Goal: Task Accomplishment & Management: Manage account settings

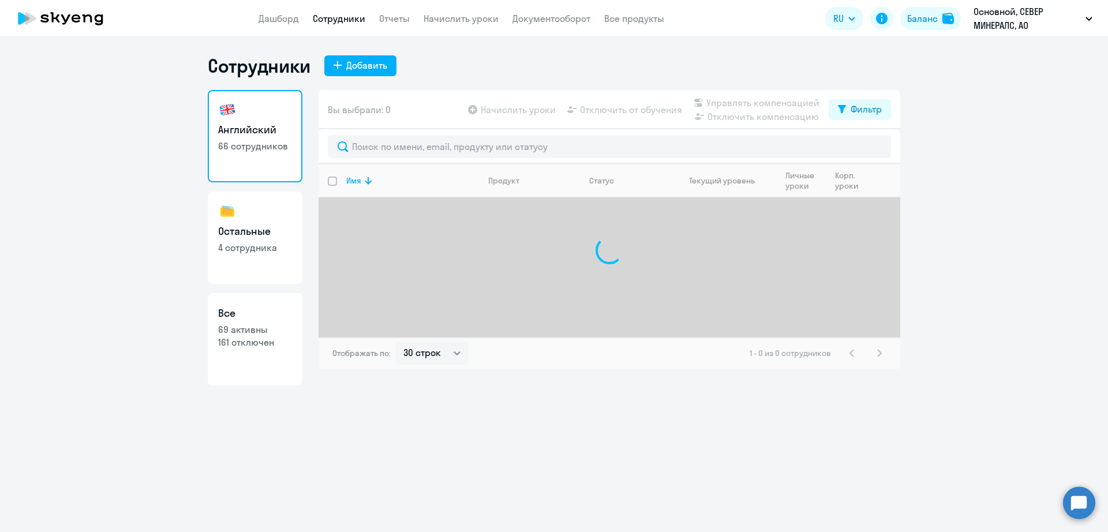
select select "30"
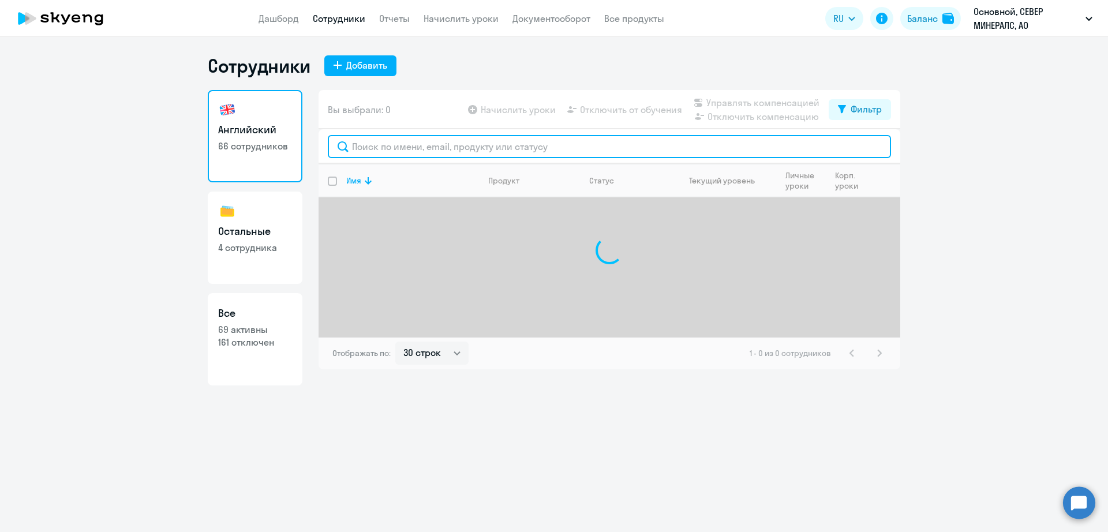
click at [407, 149] on input "text" at bounding box center [609, 146] width 563 height 23
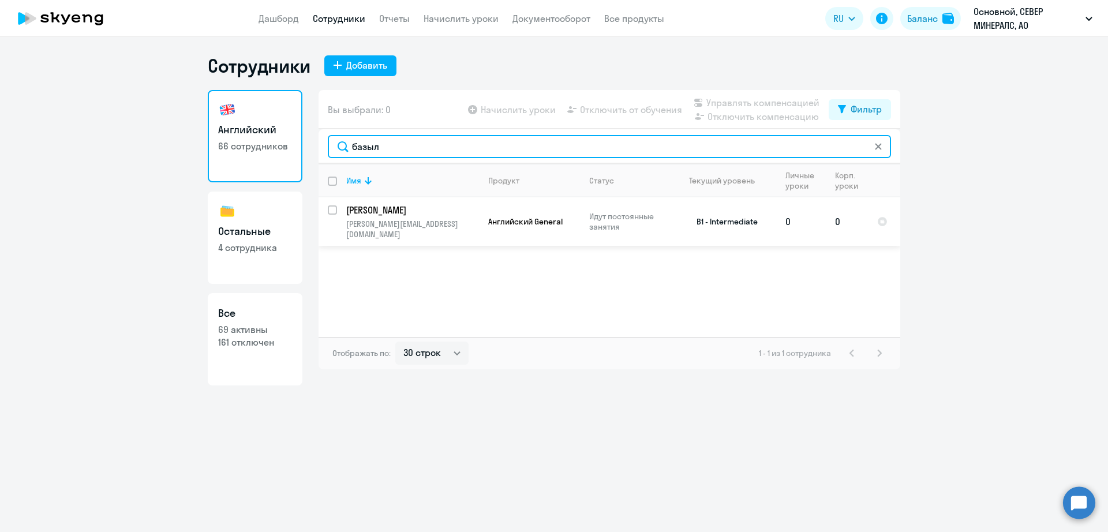
type input "базыл"
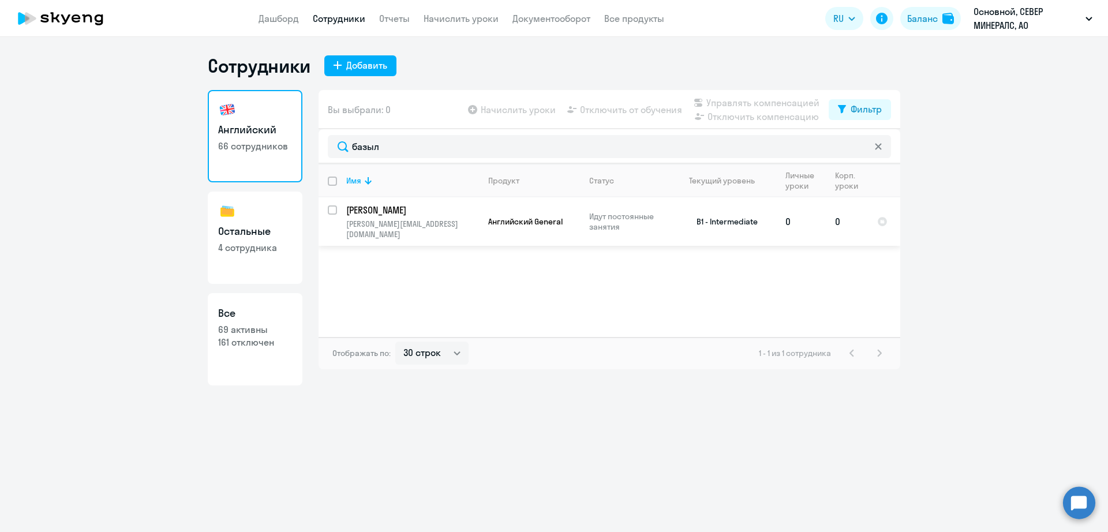
click at [429, 206] on p "[PERSON_NAME]" at bounding box center [411, 210] width 130 height 13
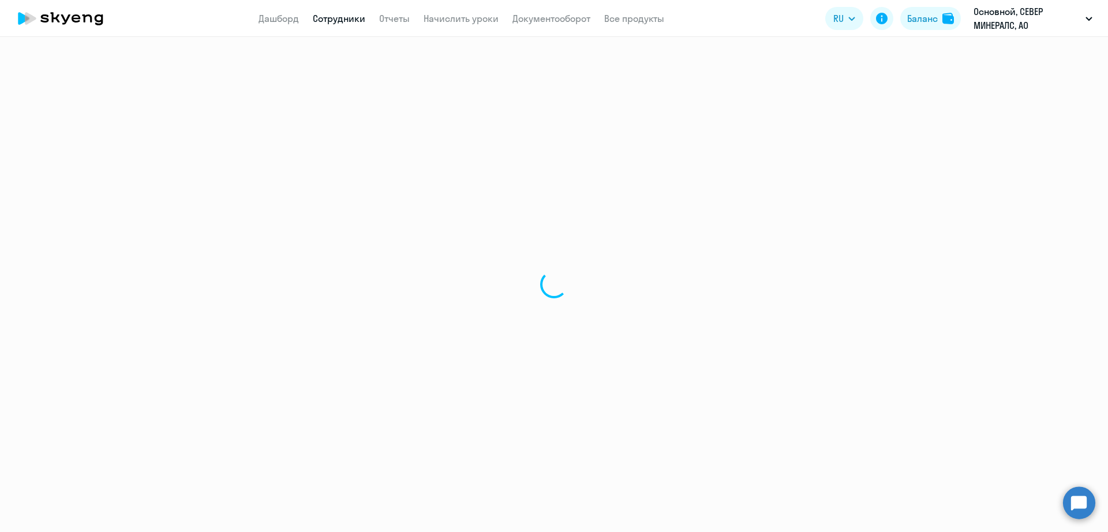
select select "english"
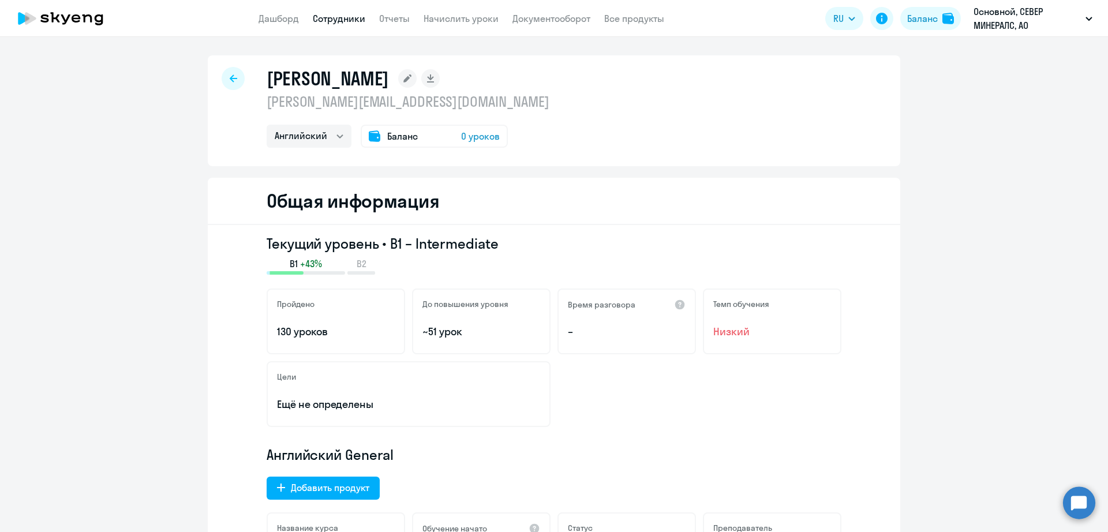
click at [343, 18] on link "Сотрудники" at bounding box center [339, 19] width 53 height 12
select select "30"
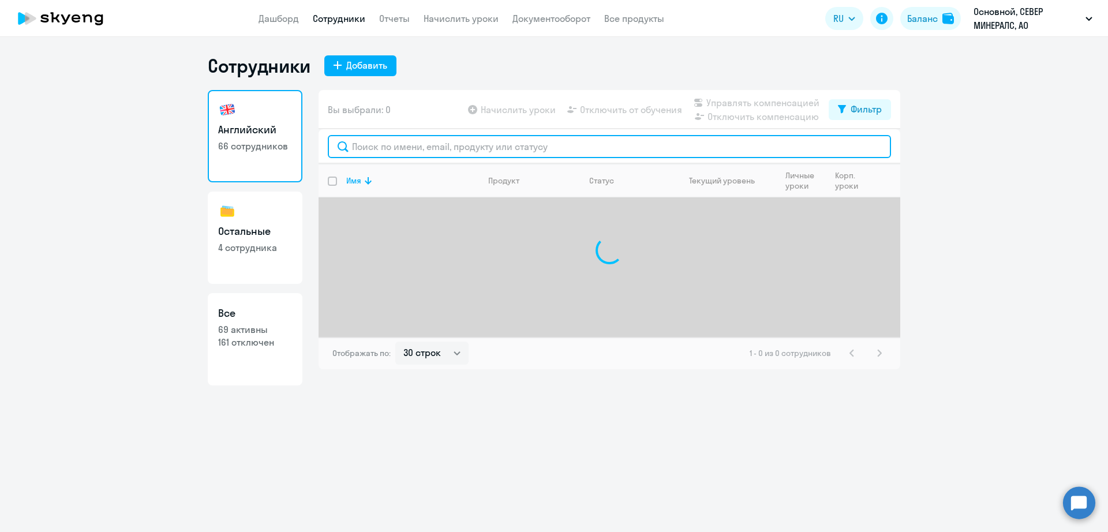
click at [423, 145] on input "text" at bounding box center [609, 146] width 563 height 23
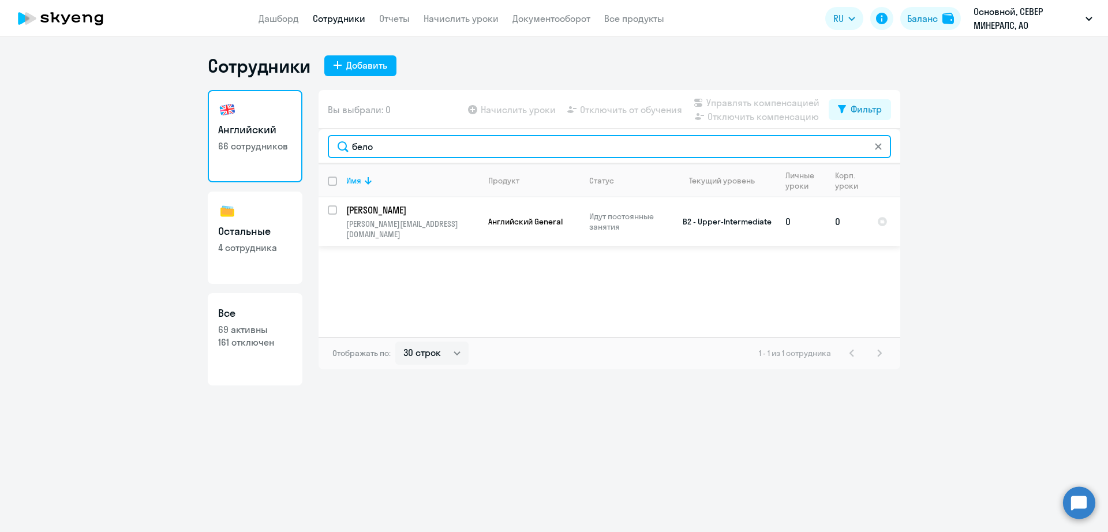
type input "бело"
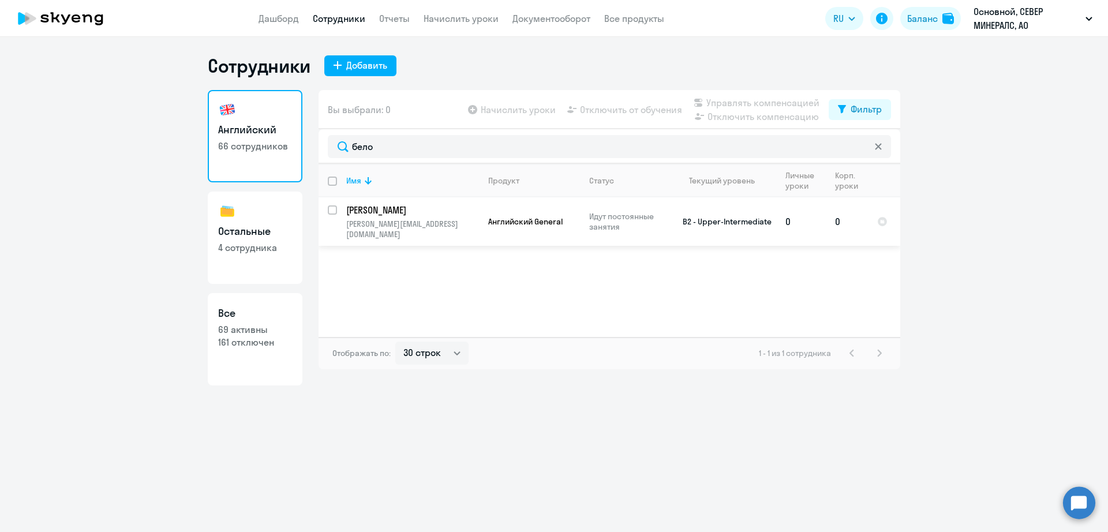
click at [669, 227] on td "B2 - Upper-Intermediate" at bounding box center [722, 221] width 107 height 48
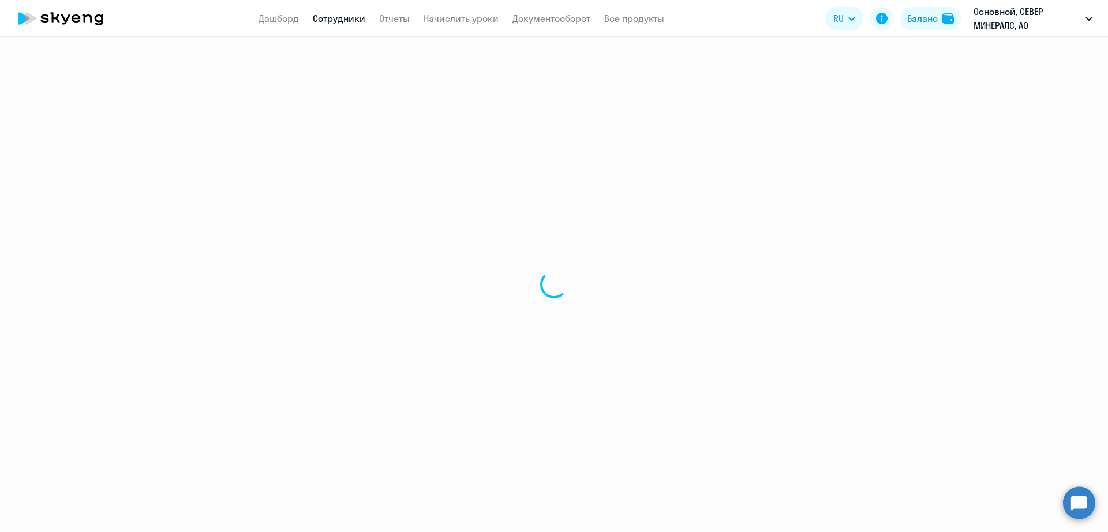
select select "english"
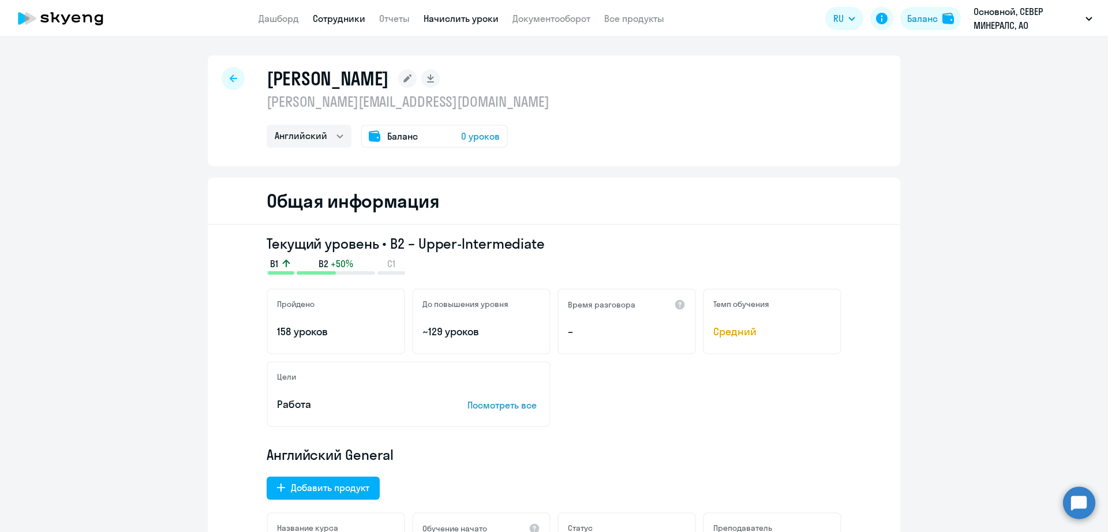
click at [467, 16] on link "Начислить уроки" at bounding box center [461, 19] width 75 height 12
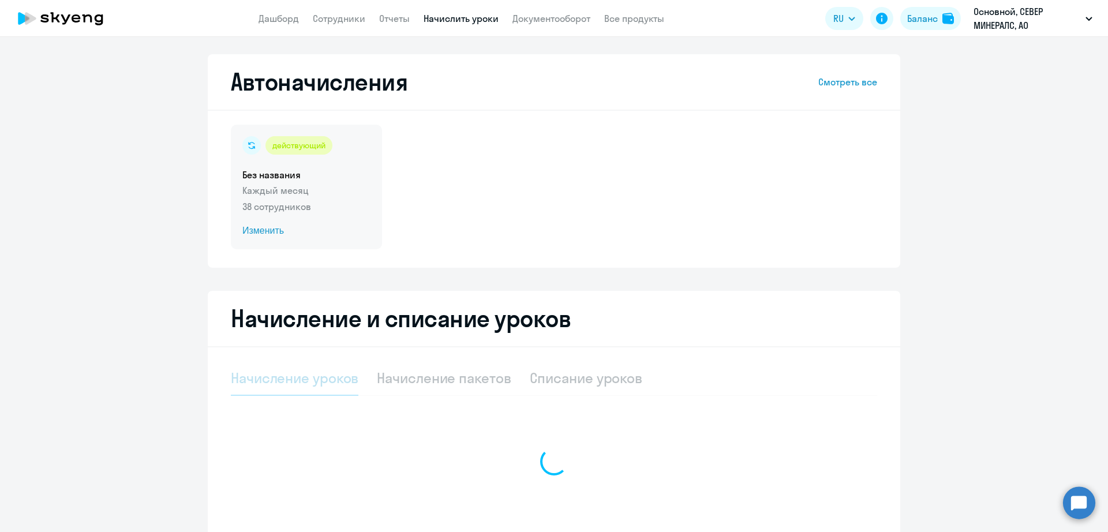
select select "10"
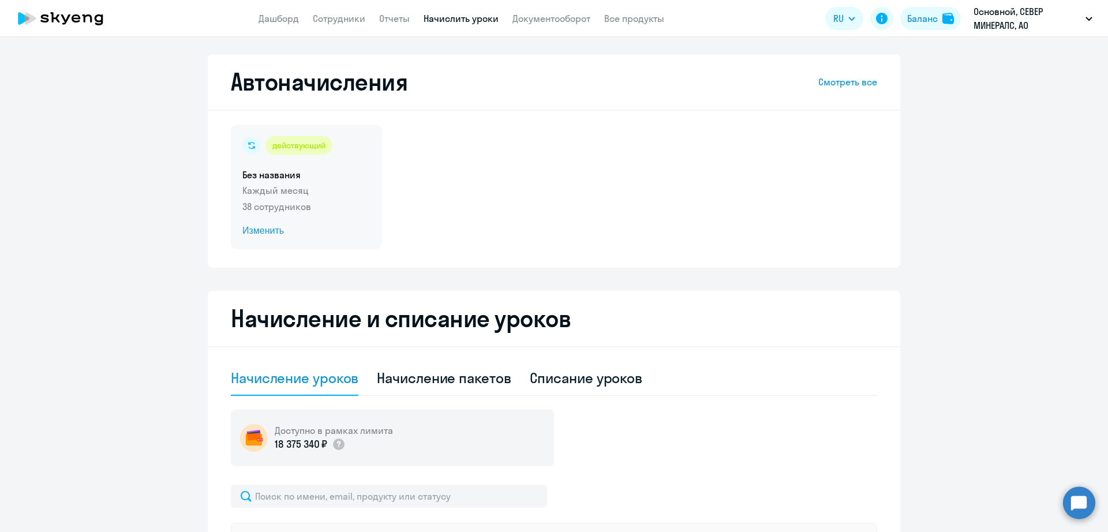
click at [256, 235] on span "Изменить" at bounding box center [306, 231] width 128 height 14
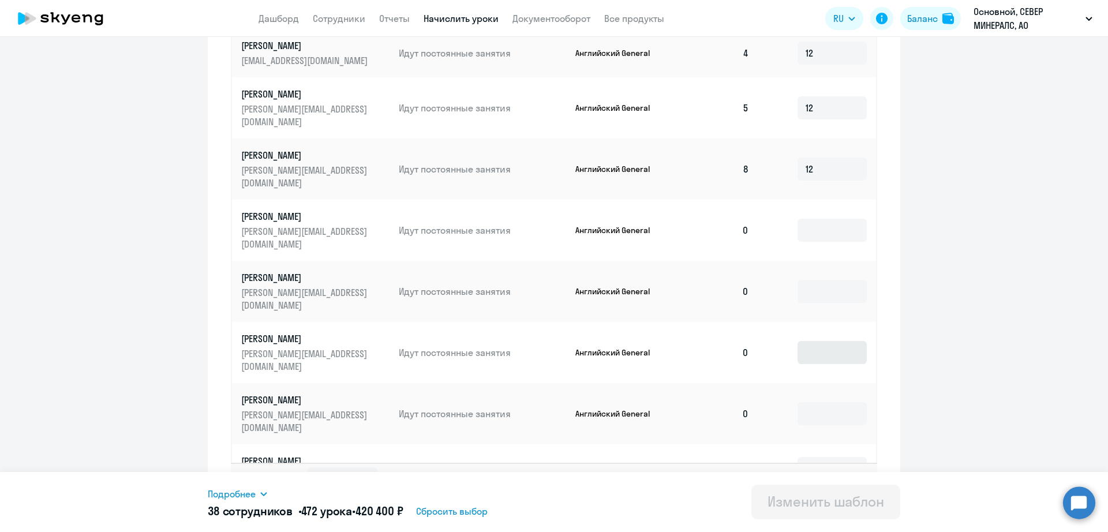
scroll to position [540, 0]
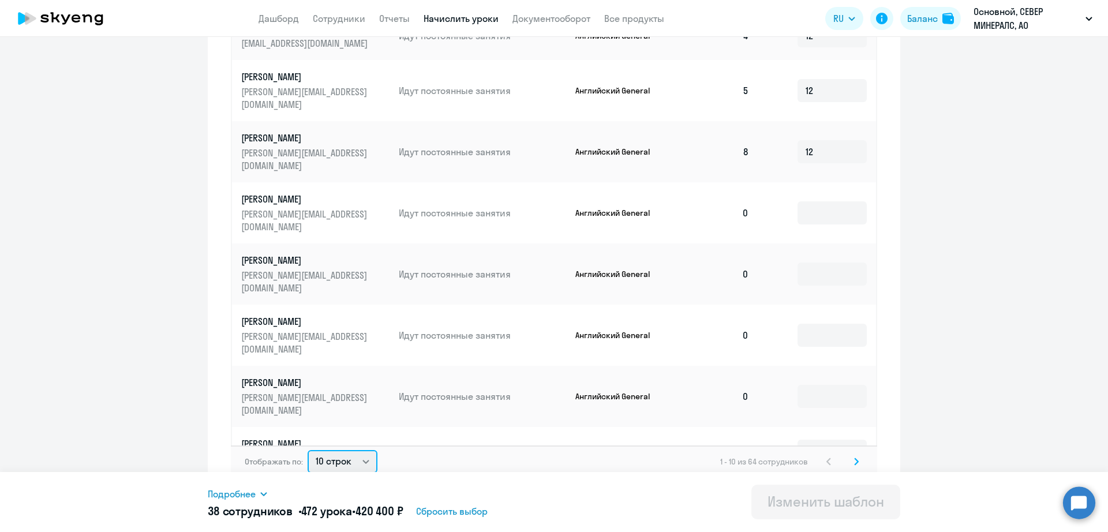
click at [327, 450] on select "10 строк 30 строк 50 строк" at bounding box center [343, 461] width 70 height 23
select select "50"
click at [308, 450] on select "10 строк 30 строк 50 строк" at bounding box center [343, 461] width 70 height 23
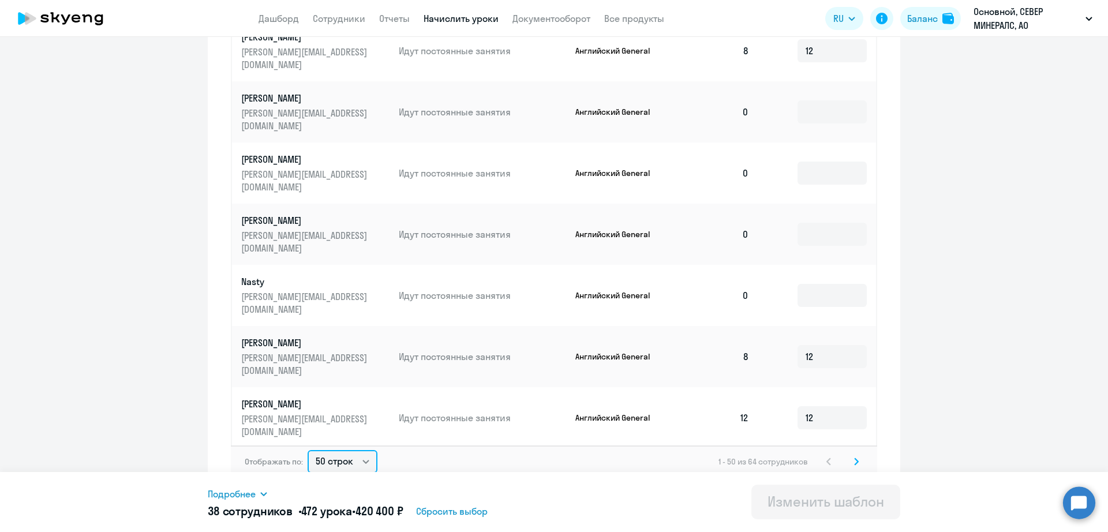
scroll to position [1732, 0]
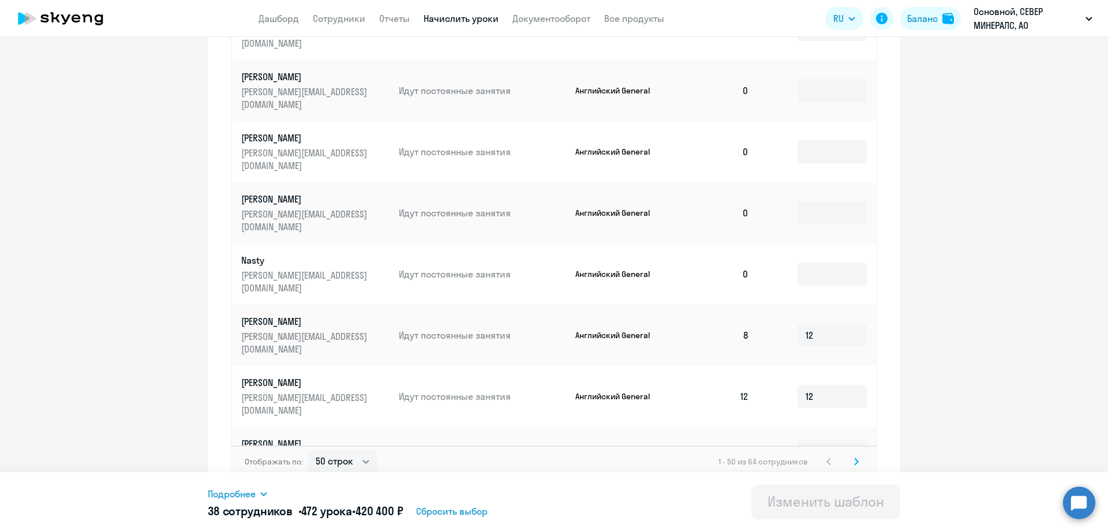
click at [85, 23] on icon at bounding box center [61, 18] width 102 height 29
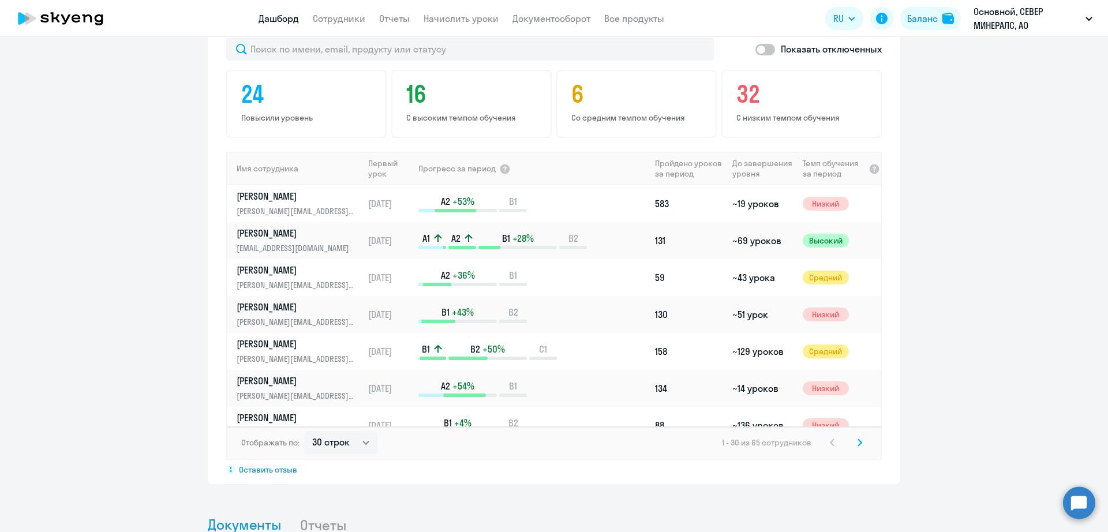
click at [284, 169] on th "Имя сотрудника" at bounding box center [295, 168] width 136 height 33
click at [285, 172] on th "Имя сотрудника" at bounding box center [295, 168] width 136 height 33
click at [350, 445] on select "30 строк 50 строк 100 строк" at bounding box center [340, 442] width 73 height 23
select select "100"
click at [304, 431] on select "30 строк 50 строк 100 строк" at bounding box center [340, 442] width 73 height 23
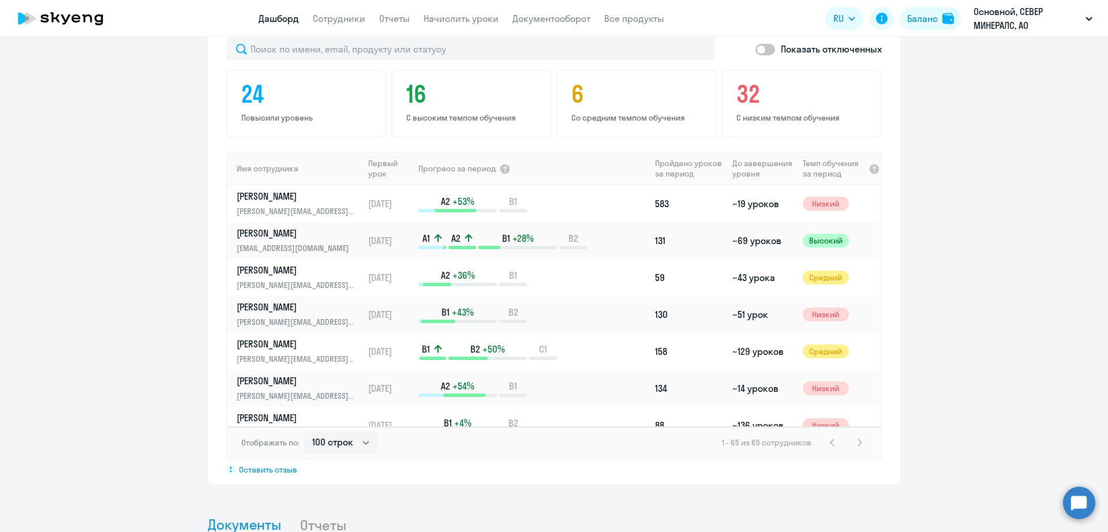
drag, startPoint x: 1039, startPoint y: 178, endPoint x: 1045, endPoint y: 178, distance: 6.4
click at [1039, 178] on app-progress-dashboard "Прогресс за: Весь период – [DATE] — [DATE] Как мы считаем Скачать отчет Показат…" at bounding box center [554, 235] width 1108 height 499
